Goal: Transaction & Acquisition: Subscribe to service/newsletter

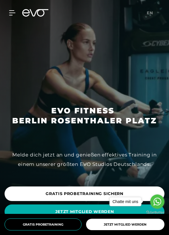
click at [36, 11] on icon at bounding box center [39, 12] width 19 height 7
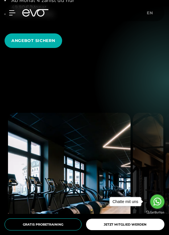
scroll to position [947, 0]
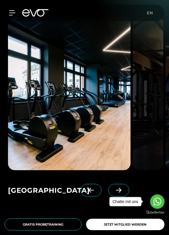
click at [116, 188] on icon at bounding box center [118, 190] width 5 height 5
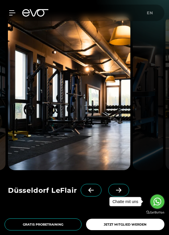
click at [86, 188] on icon at bounding box center [91, 190] width 10 height 5
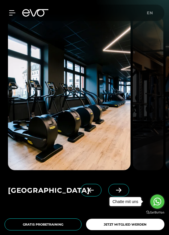
click at [108, 184] on span at bounding box center [118, 190] width 21 height 13
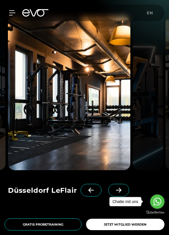
click at [108, 184] on span at bounding box center [118, 190] width 21 height 13
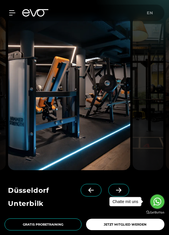
click at [108, 184] on span at bounding box center [118, 190] width 21 height 13
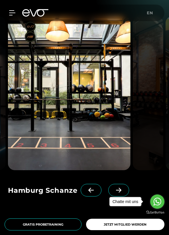
click at [108, 184] on span at bounding box center [118, 190] width 21 height 13
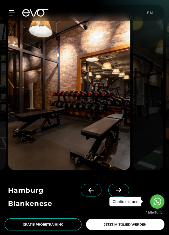
click at [108, 184] on span at bounding box center [118, 190] width 21 height 13
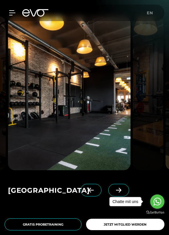
click at [108, 184] on span at bounding box center [118, 190] width 21 height 13
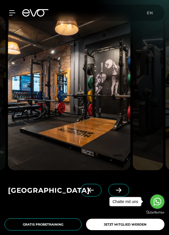
click at [108, 184] on span at bounding box center [118, 190] width 21 height 13
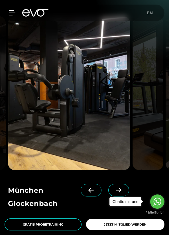
click at [108, 184] on span at bounding box center [118, 190] width 21 height 13
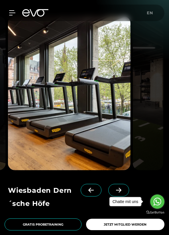
click at [108, 184] on span at bounding box center [118, 190] width 21 height 13
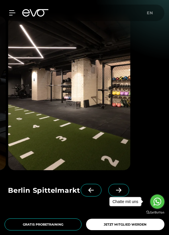
click at [108, 184] on span at bounding box center [118, 190] width 21 height 13
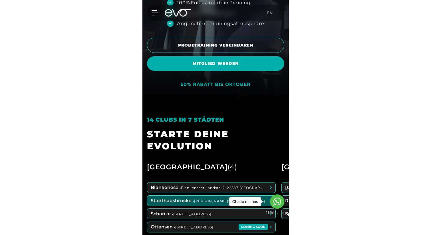
scroll to position [0, 0]
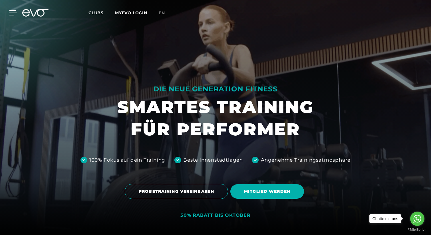
click at [9, 13] on icon at bounding box center [13, 12] width 8 height 5
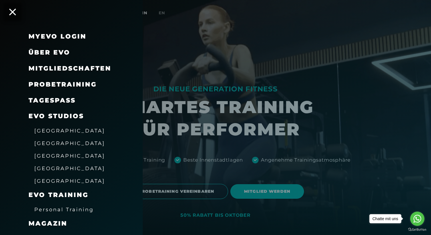
click at [55, 55] on span "Über EVO" at bounding box center [50, 53] width 42 height 8
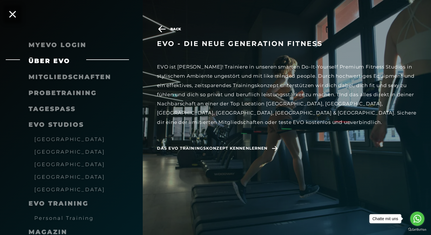
click at [63, 76] on span "Mitgliedschaften" at bounding box center [70, 77] width 83 height 8
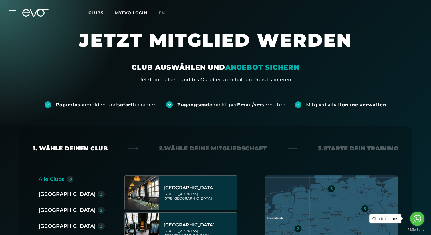
click at [14, 12] on icon at bounding box center [13, 12] width 8 height 5
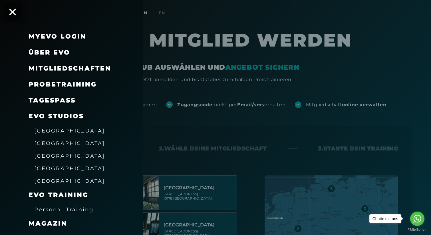
click at [46, 66] on span "Mitgliedschaften" at bounding box center [70, 69] width 83 height 8
click at [60, 68] on span "Mitgliedschaften" at bounding box center [70, 69] width 83 height 8
click at [169, 75] on div at bounding box center [215, 117] width 431 height 235
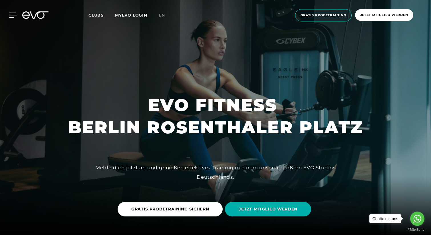
click at [10, 17] on icon at bounding box center [13, 15] width 8 height 5
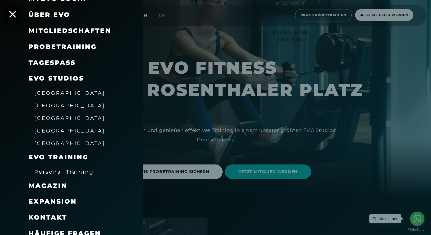
scroll to position [44, 0]
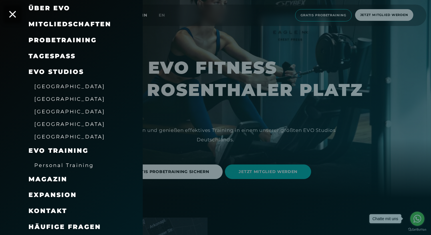
click at [62, 194] on span "Expansion" at bounding box center [53, 195] width 48 height 8
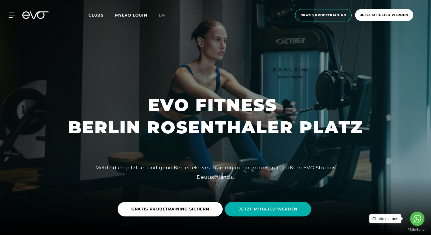
click at [33, 17] on icon at bounding box center [35, 14] width 26 height 7
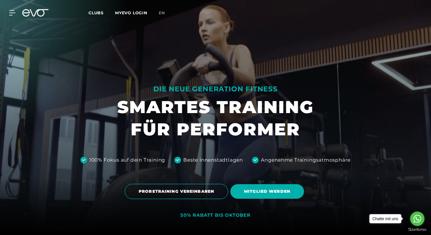
click at [94, 12] on span "Clubs" at bounding box center [96, 12] width 15 height 5
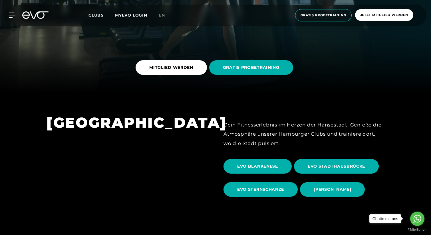
scroll to position [163, 0]
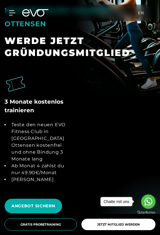
scroll to position [707, 0]
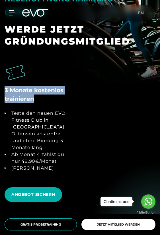
drag, startPoint x: 4, startPoint y: 78, endPoint x: 39, endPoint y: 87, distance: 35.9
click at [39, 87] on div "3 Monate kostenlos trainieren Teste den neuen EVO Fitness Club in [GEOGRAPHIC_D…" at bounding box center [80, 119] width 160 height 120
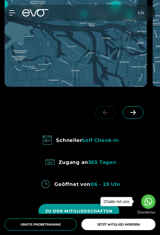
scroll to position [460, 0]
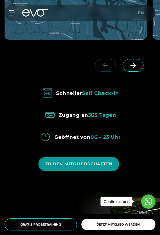
click at [82, 161] on span "ZU DEN MITGLIEDSCHAFTEN" at bounding box center [79, 164] width 68 height 6
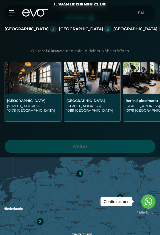
scroll to position [159, 0]
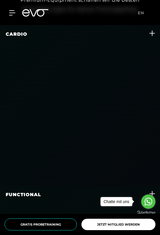
scroll to position [1717, 0]
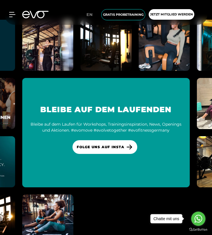
scroll to position [3390, 0]
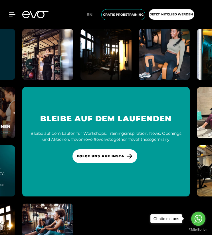
click at [32, 15] on icon at bounding box center [39, 14] width 19 height 7
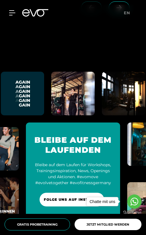
scroll to position [4112, 0]
